Goal: Task Accomplishment & Management: Use online tool/utility

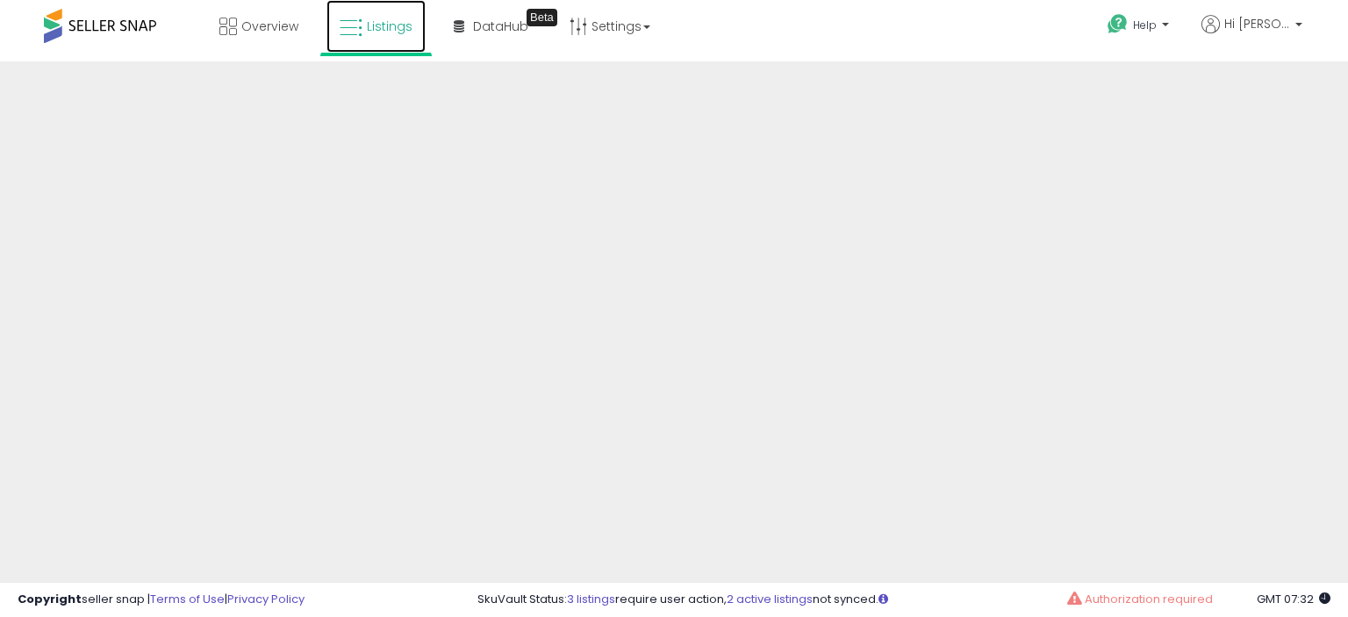
click at [358, 24] on icon at bounding box center [351, 28] width 23 height 23
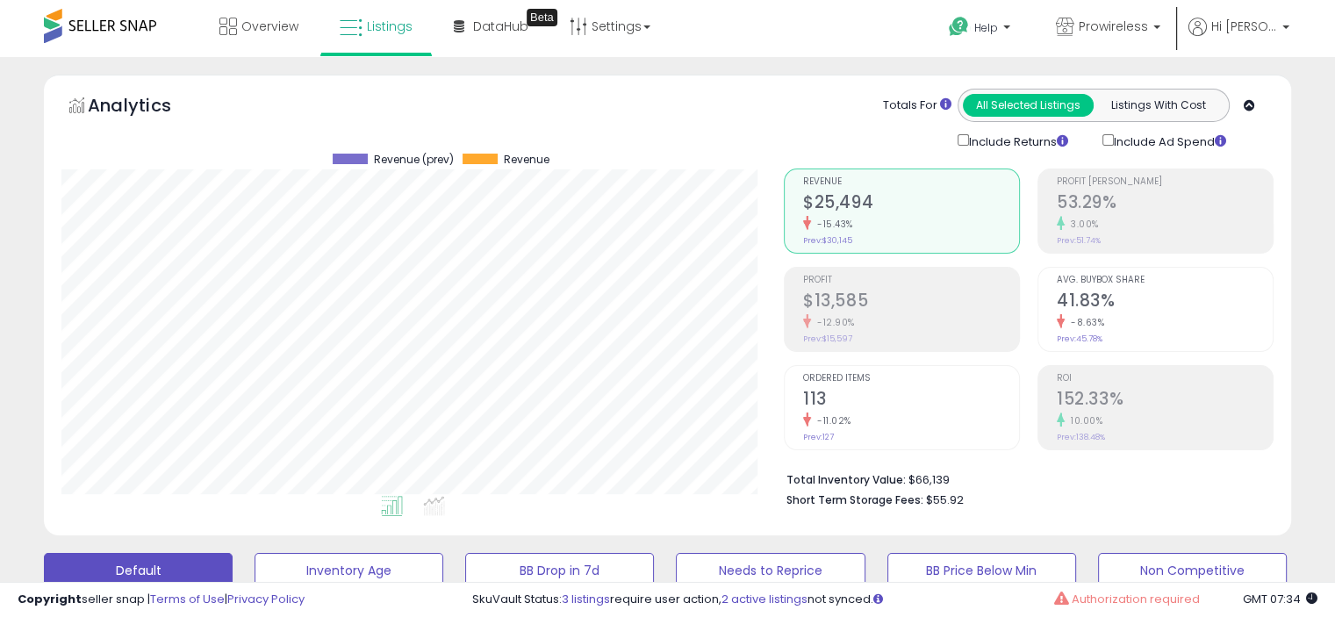
scroll to position [393, 0]
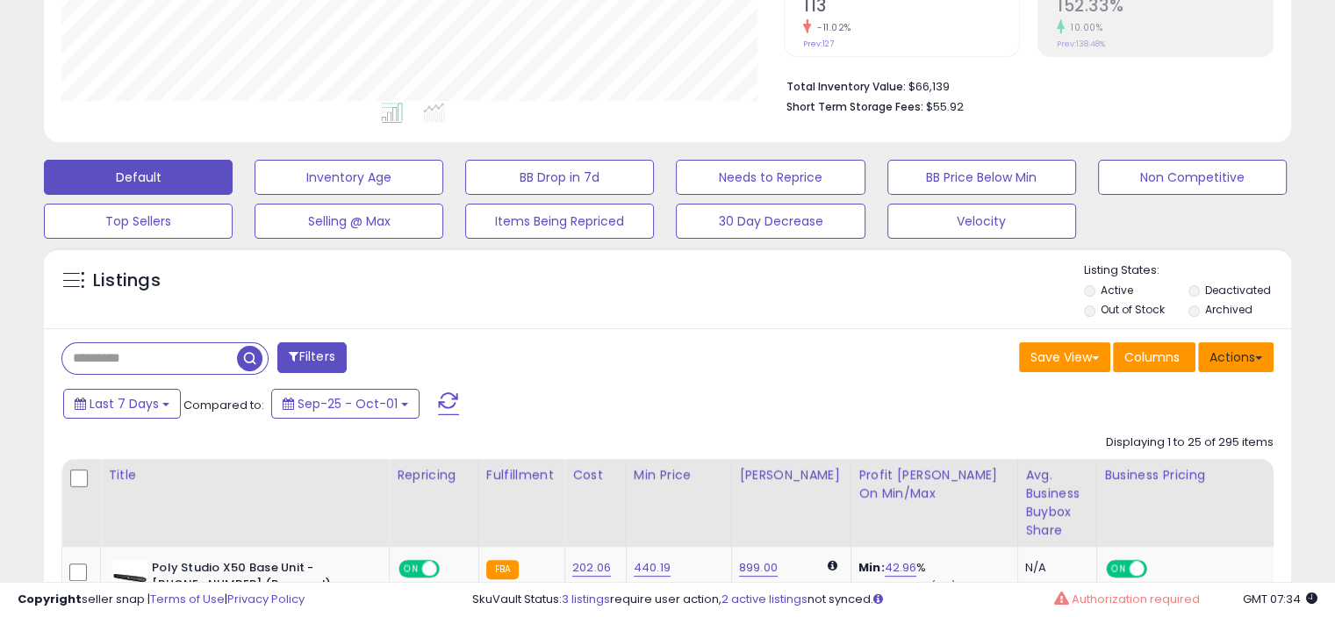
click at [1246, 356] on button "Actions" at bounding box center [1235, 357] width 75 height 30
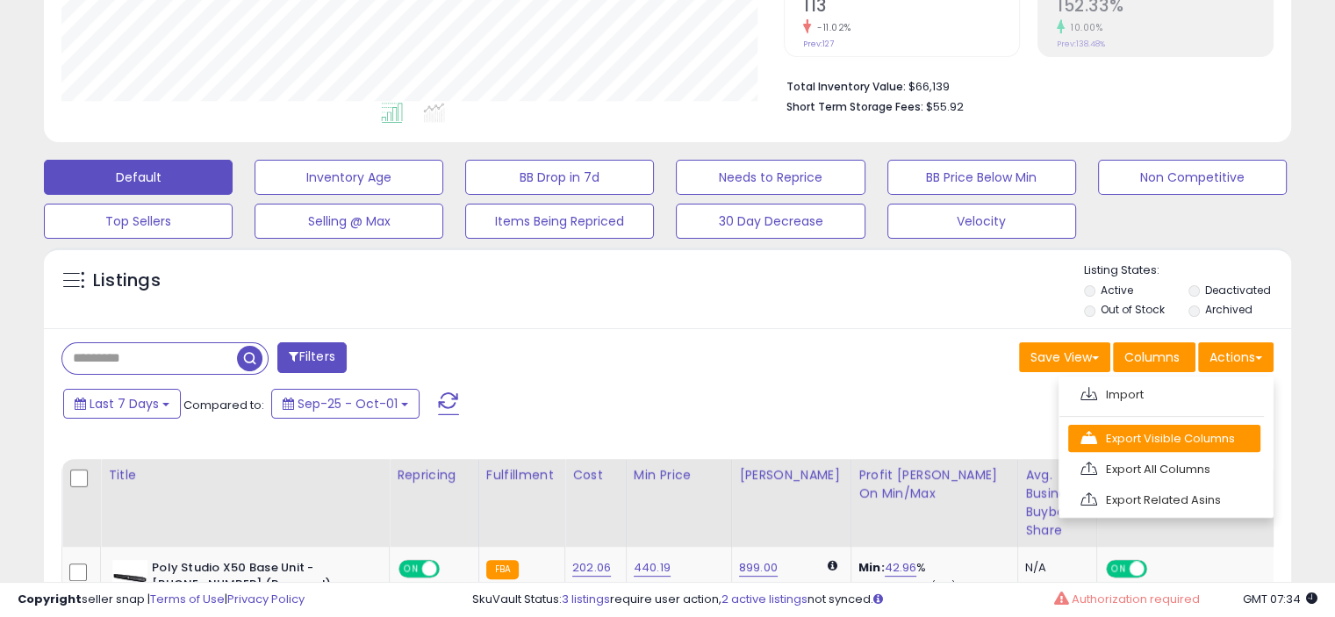
click at [1154, 444] on link "Export Visible Columns" at bounding box center [1164, 438] width 192 height 27
